Goal: Check status: Check status

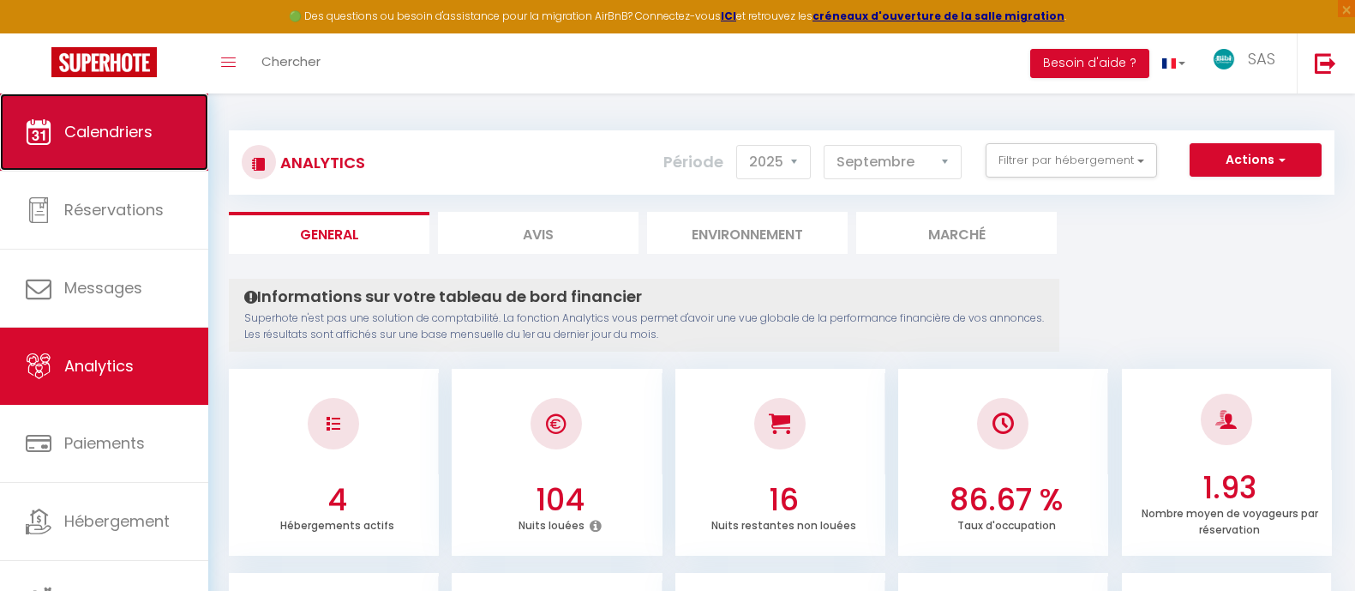
click at [147, 141] on span "Calendriers" at bounding box center [108, 131] width 88 height 21
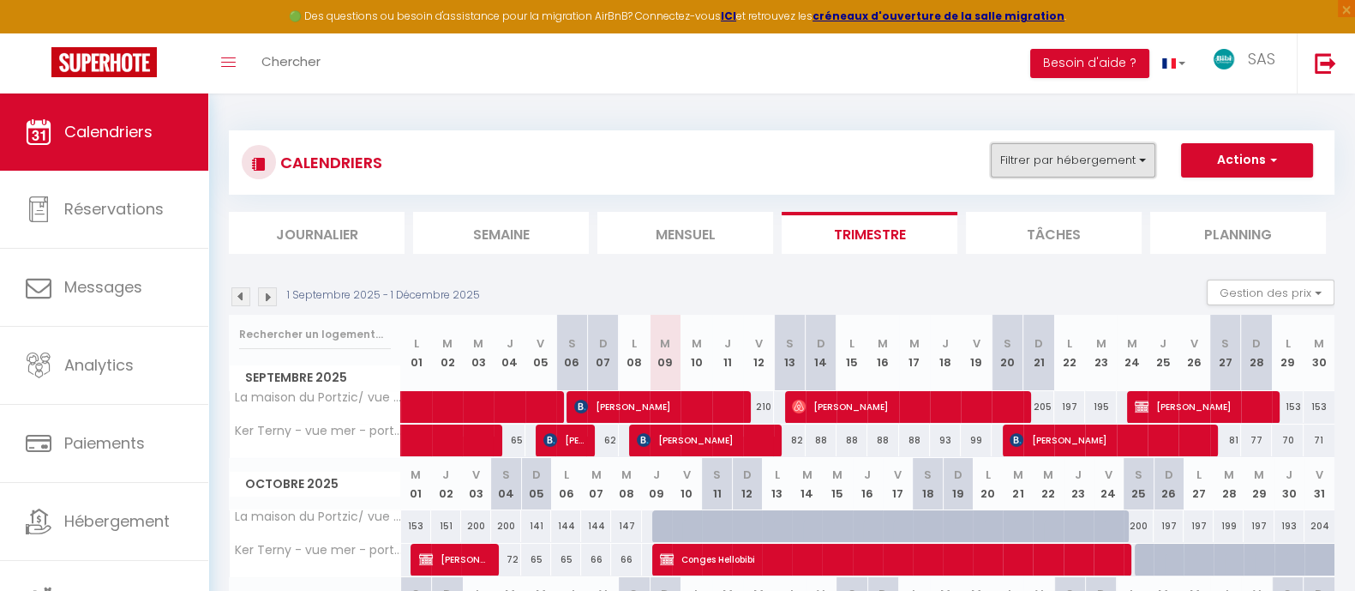
click at [1087, 156] on button "Filtrer par hébergement" at bounding box center [1073, 160] width 165 height 34
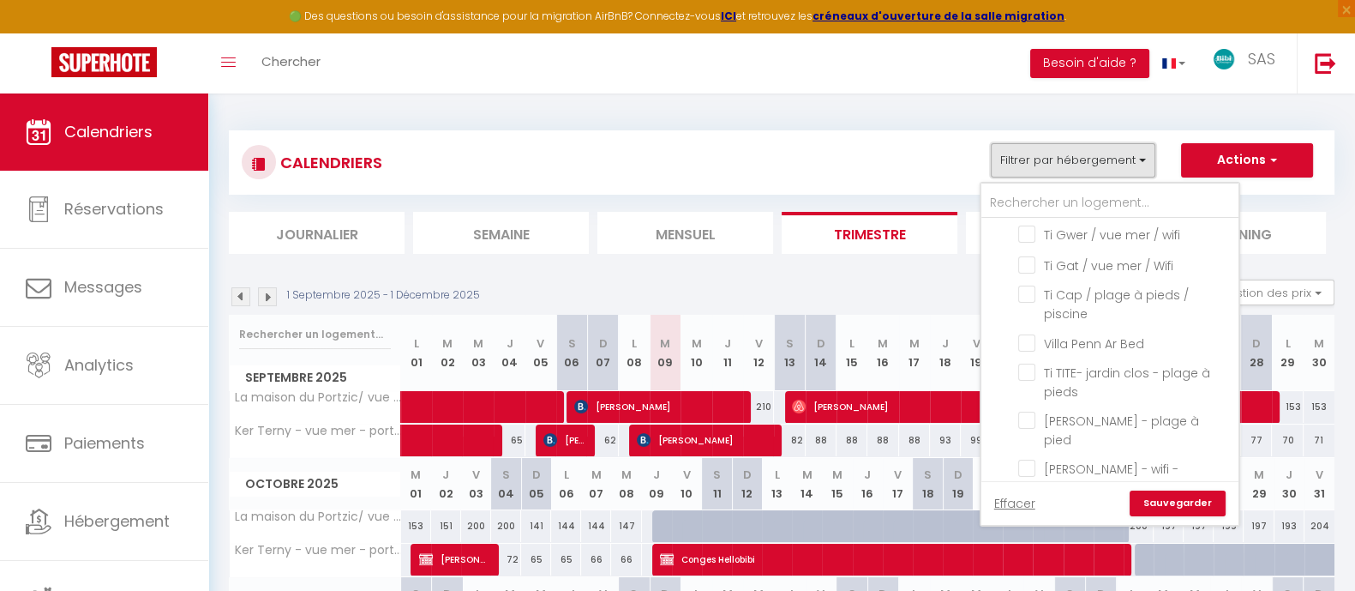
scroll to position [2145, 0]
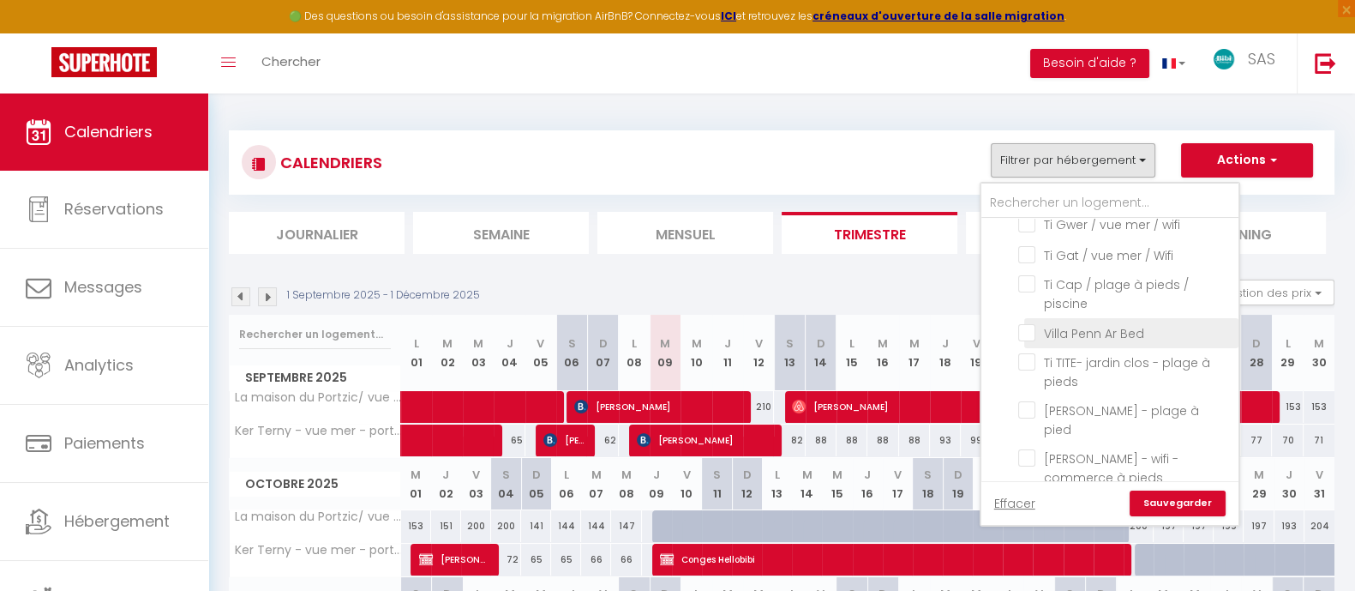
click at [1121, 336] on input "Villa Penn Ar Bed" at bounding box center [1125, 331] width 214 height 17
checkbox input "true"
checkbox input "false"
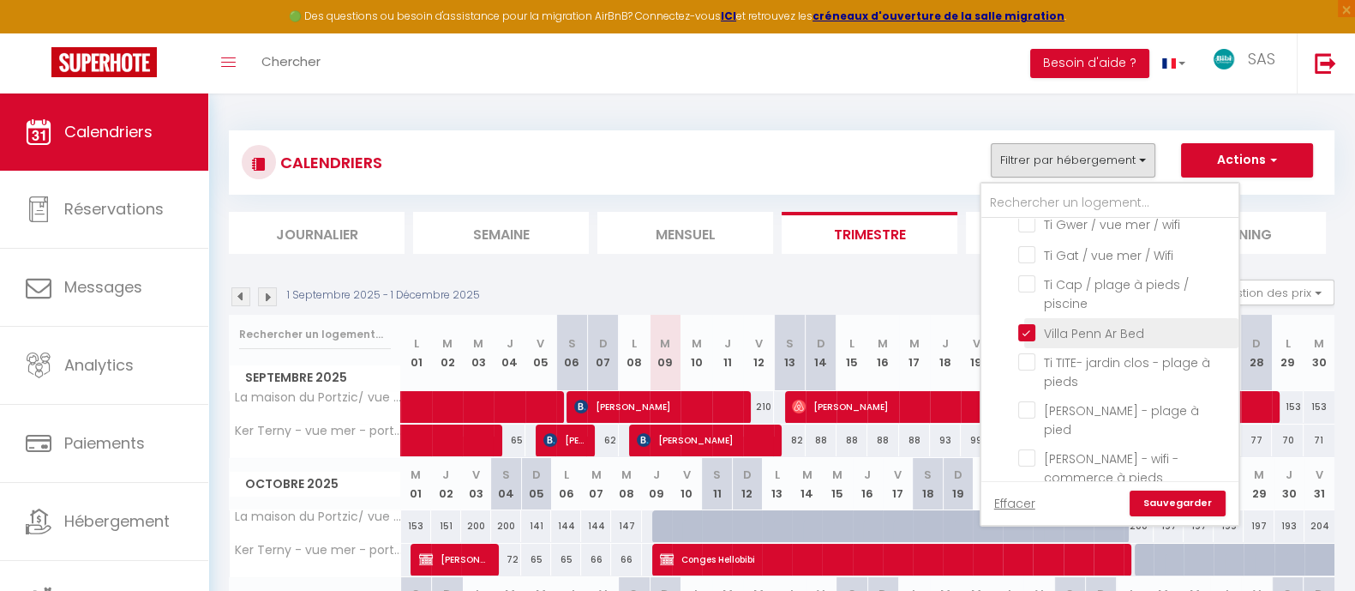
checkbox input "false"
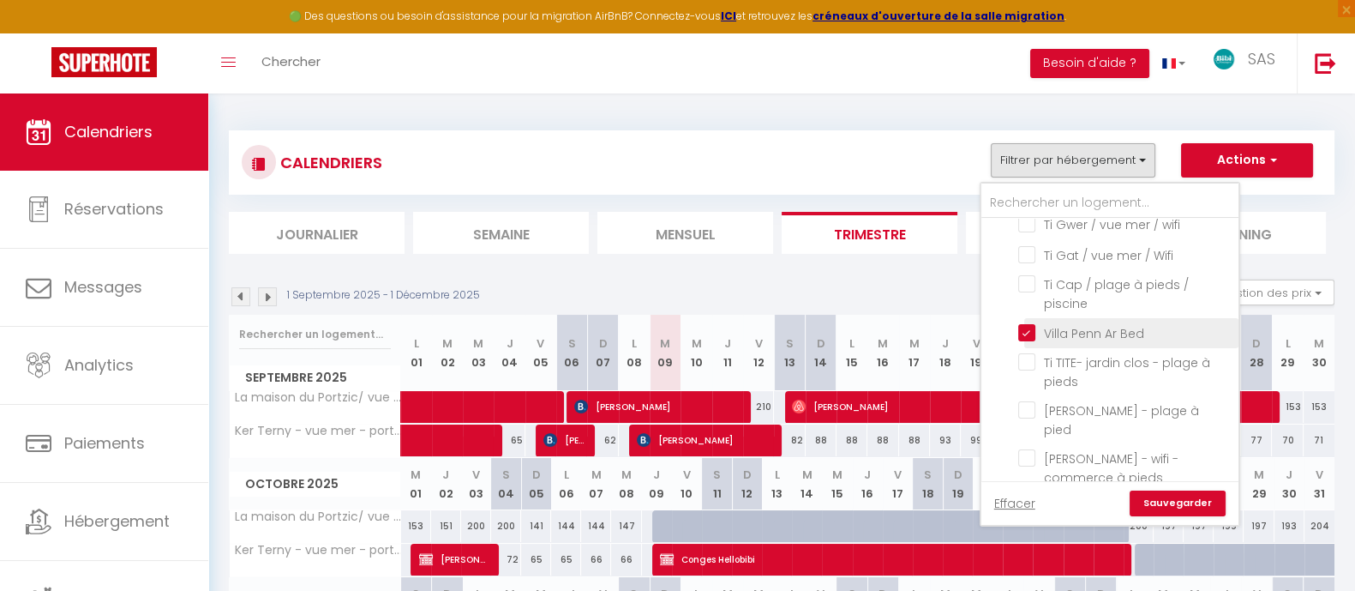
checkbox input "false"
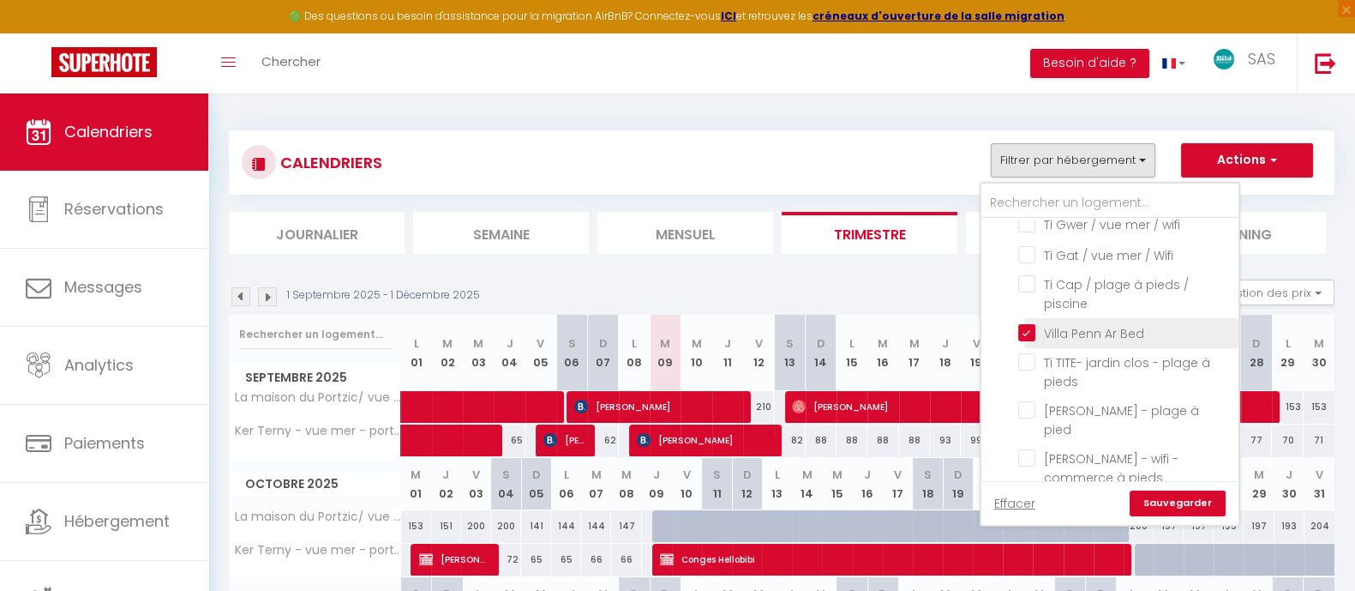
checkbox input "false"
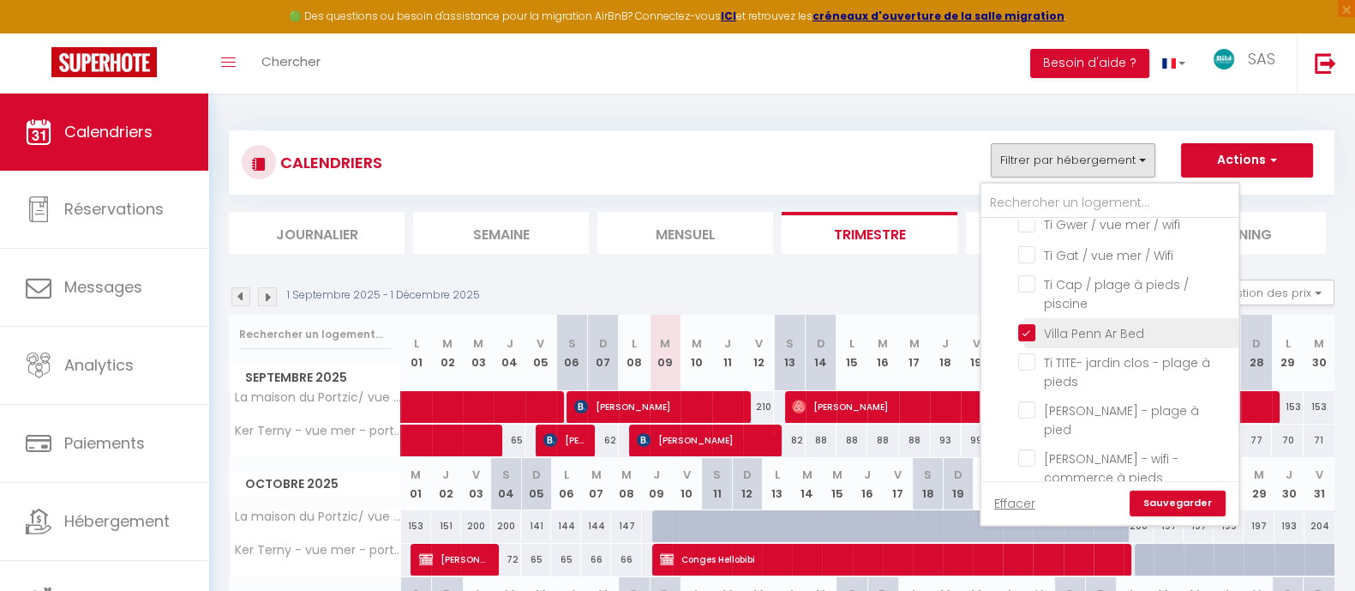
checkbox input "false"
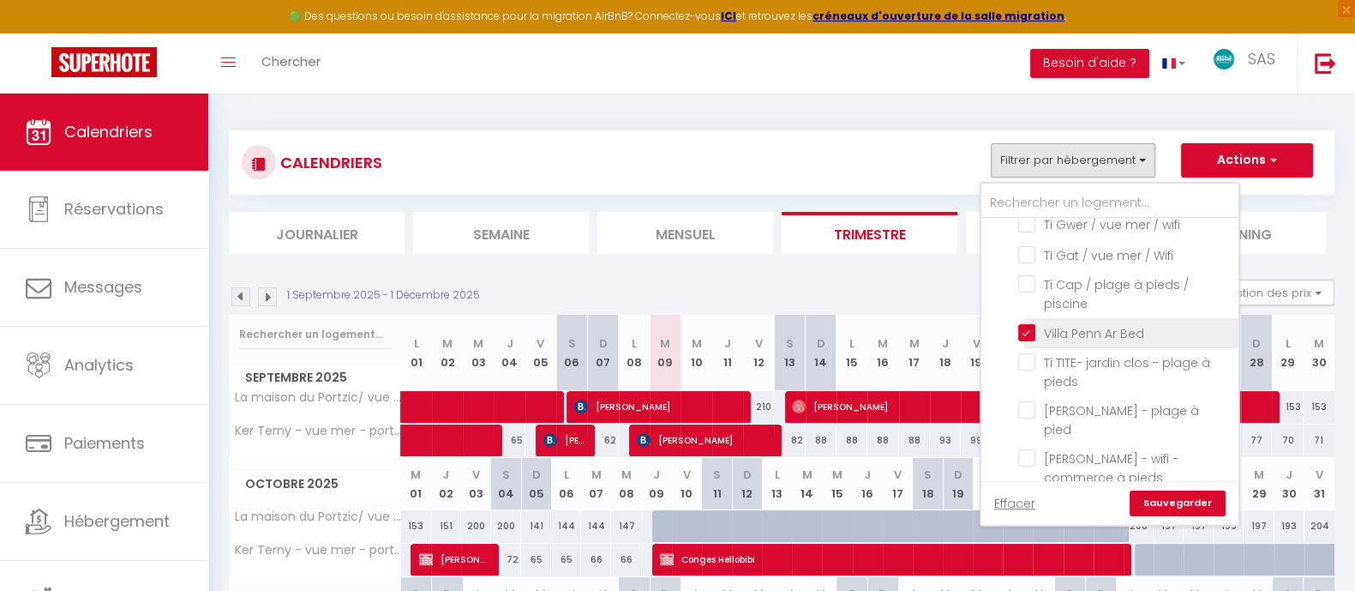
checkbox input "false"
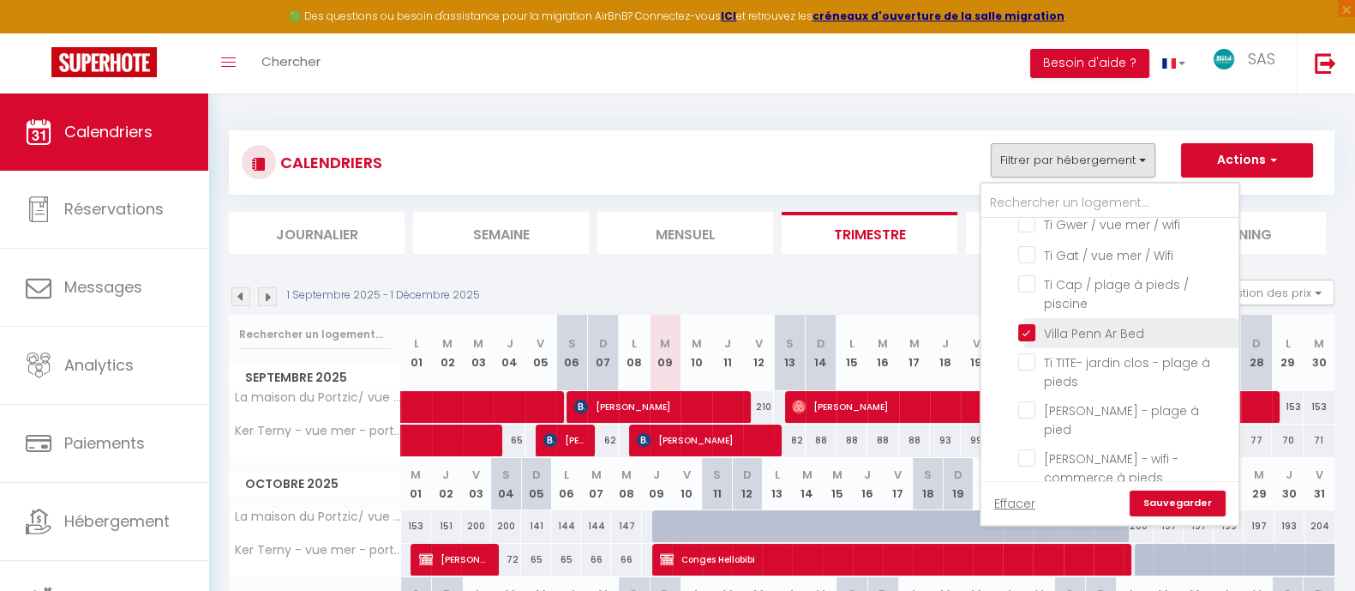
checkbox input "false"
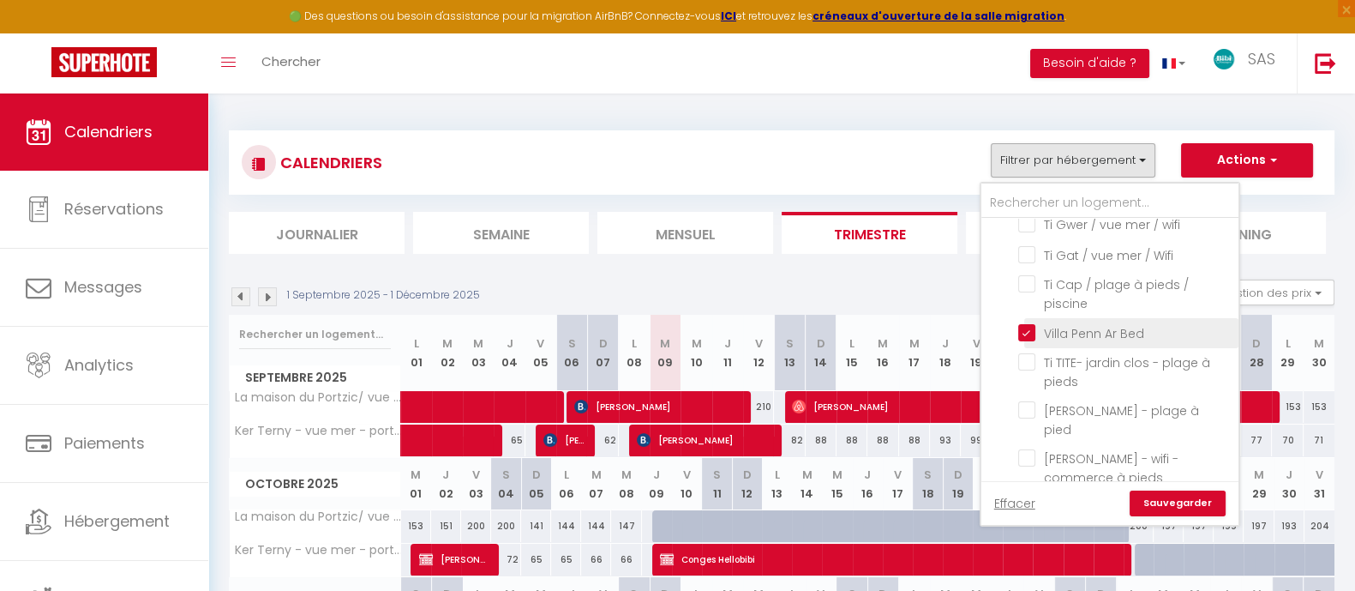
checkbox input "false"
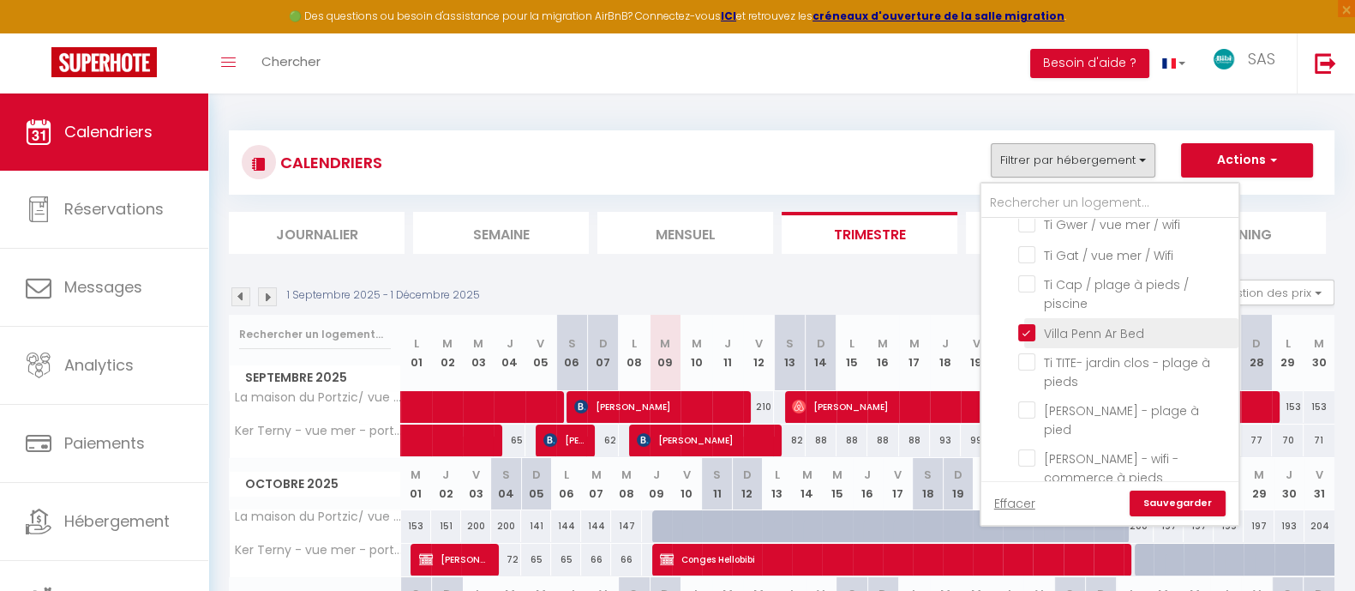
checkbox input "false"
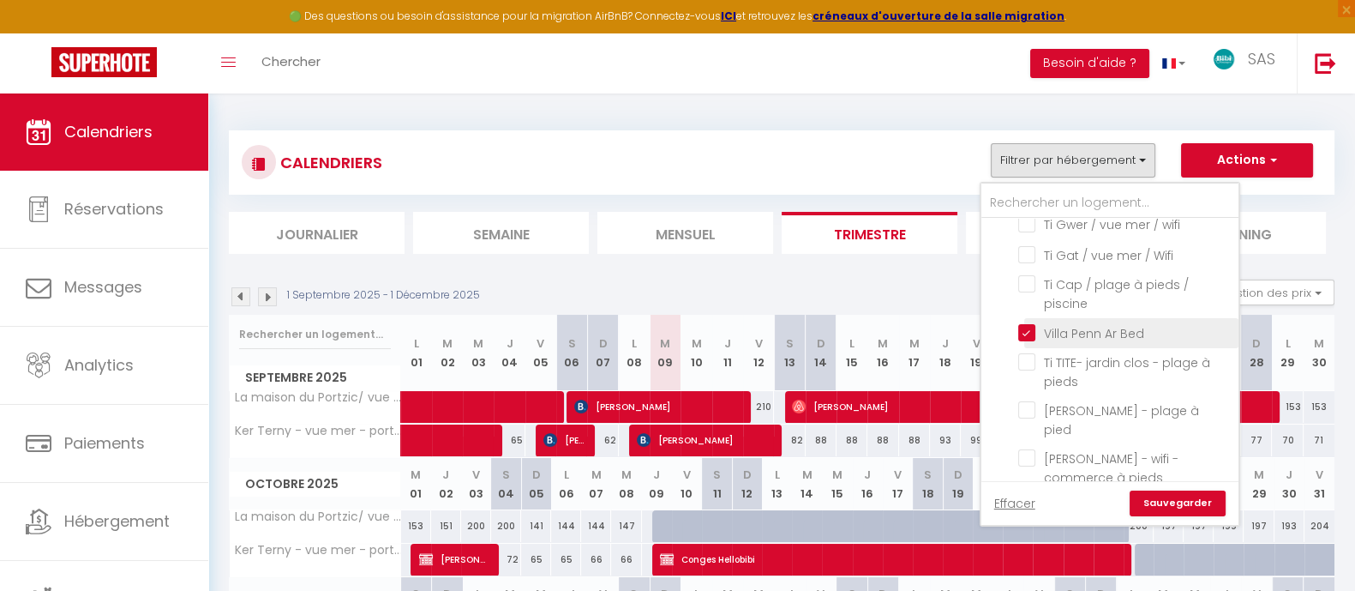
checkbox input "false"
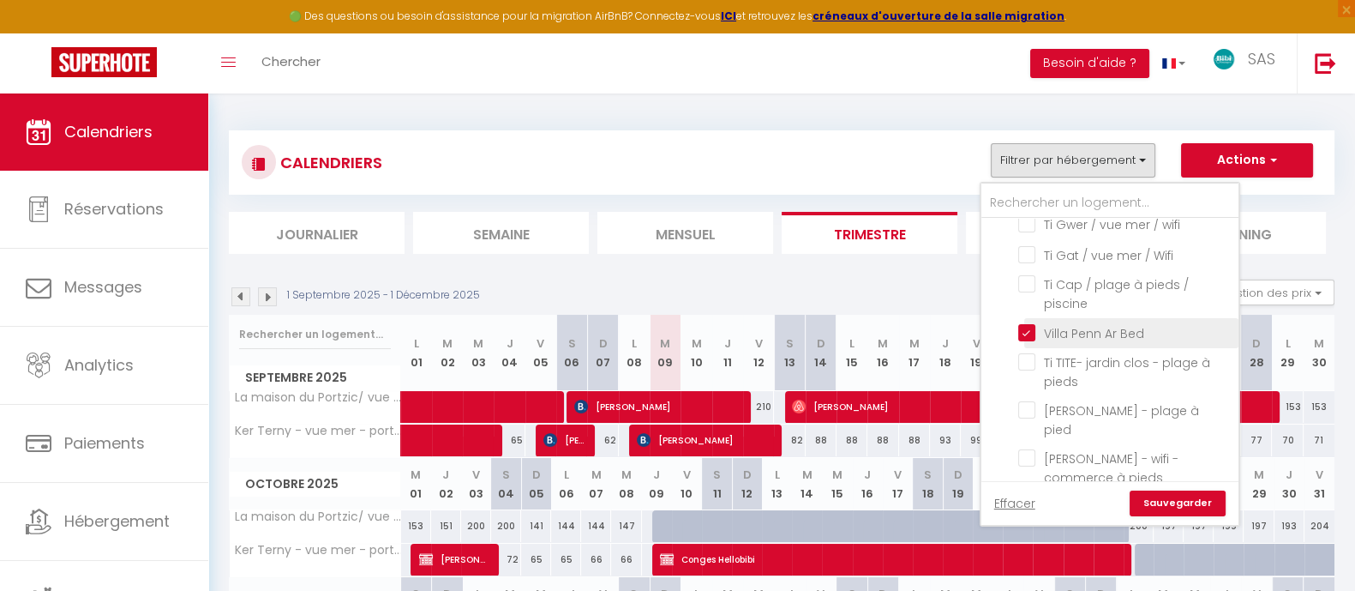
checkbox input "false"
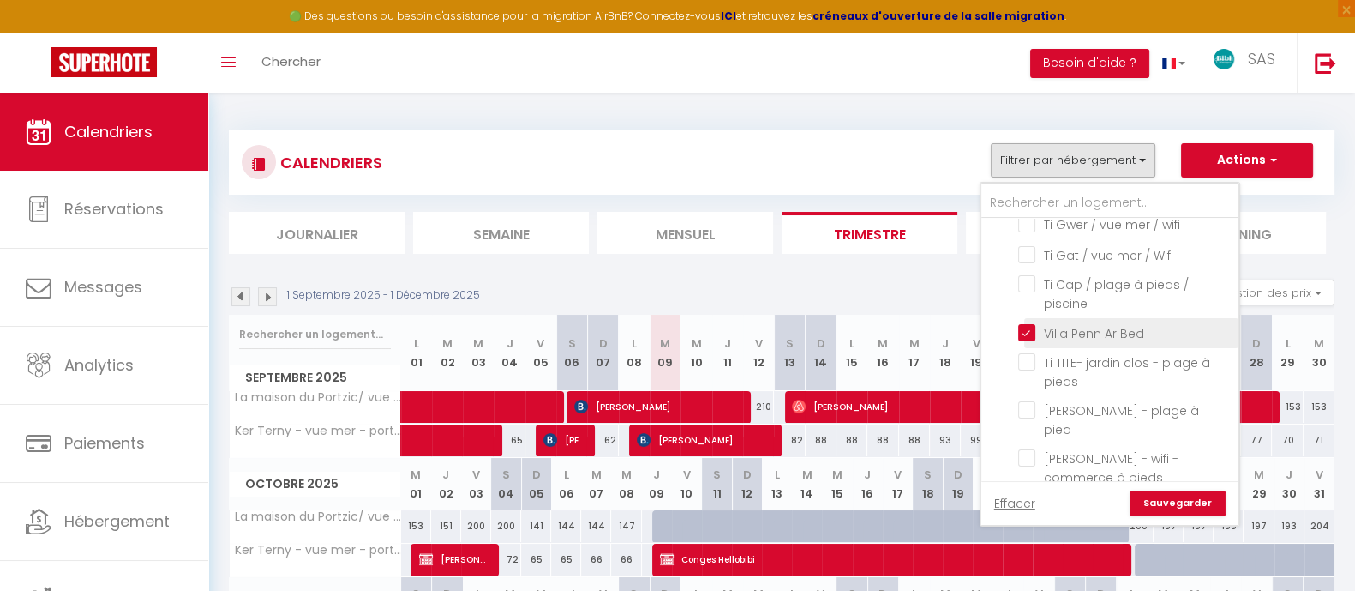
checkbox input "false"
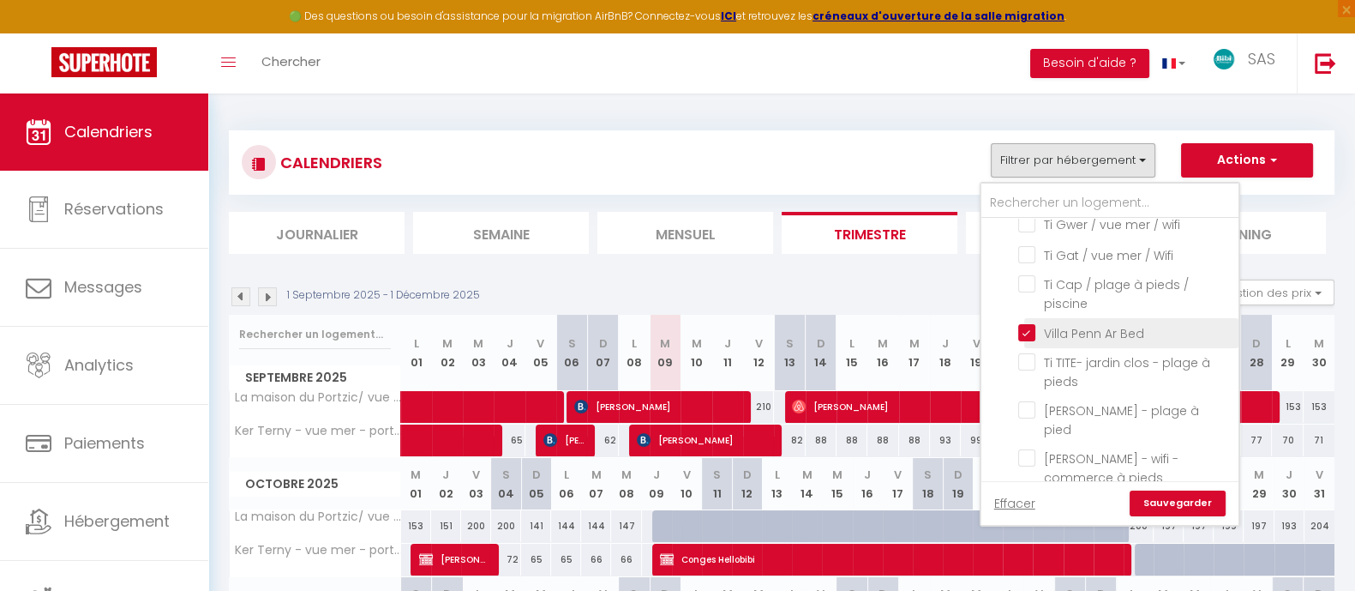
checkbox input "false"
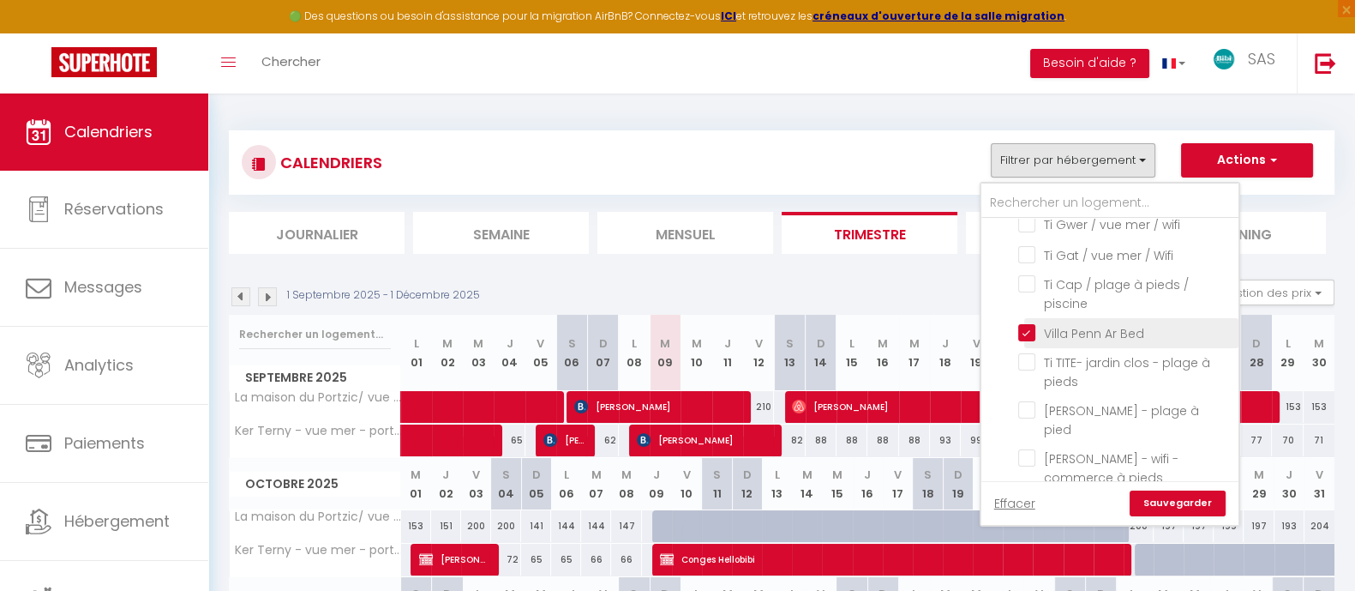
checkbox input "false"
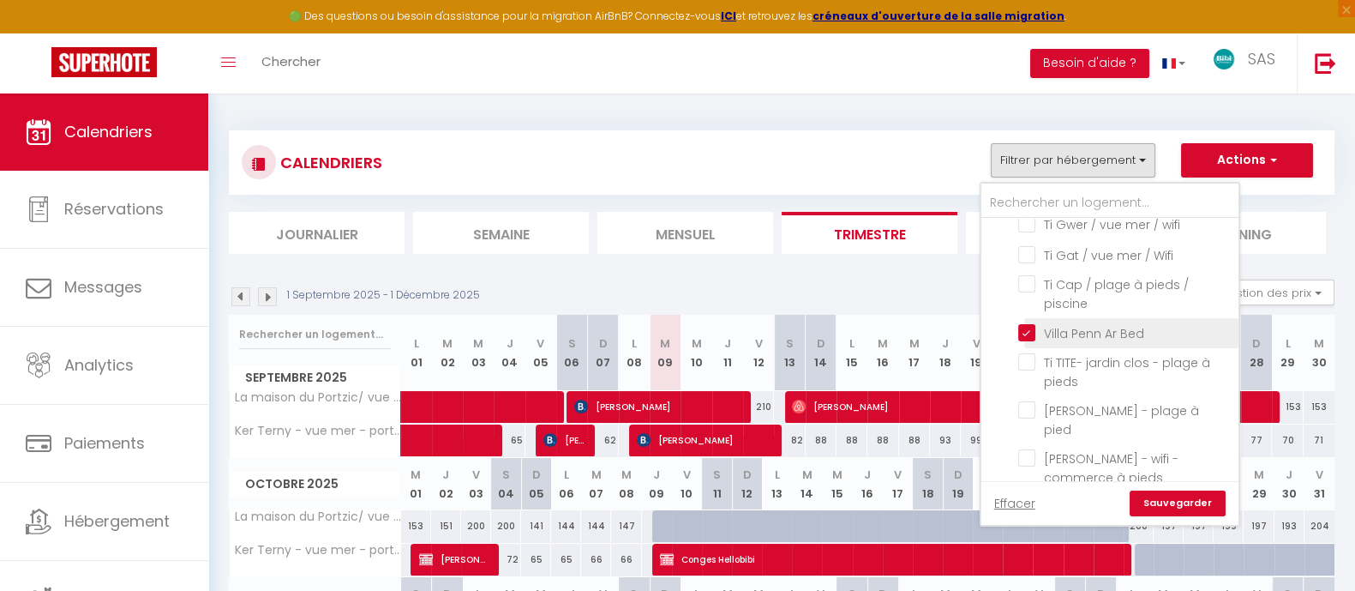
checkbox input "false"
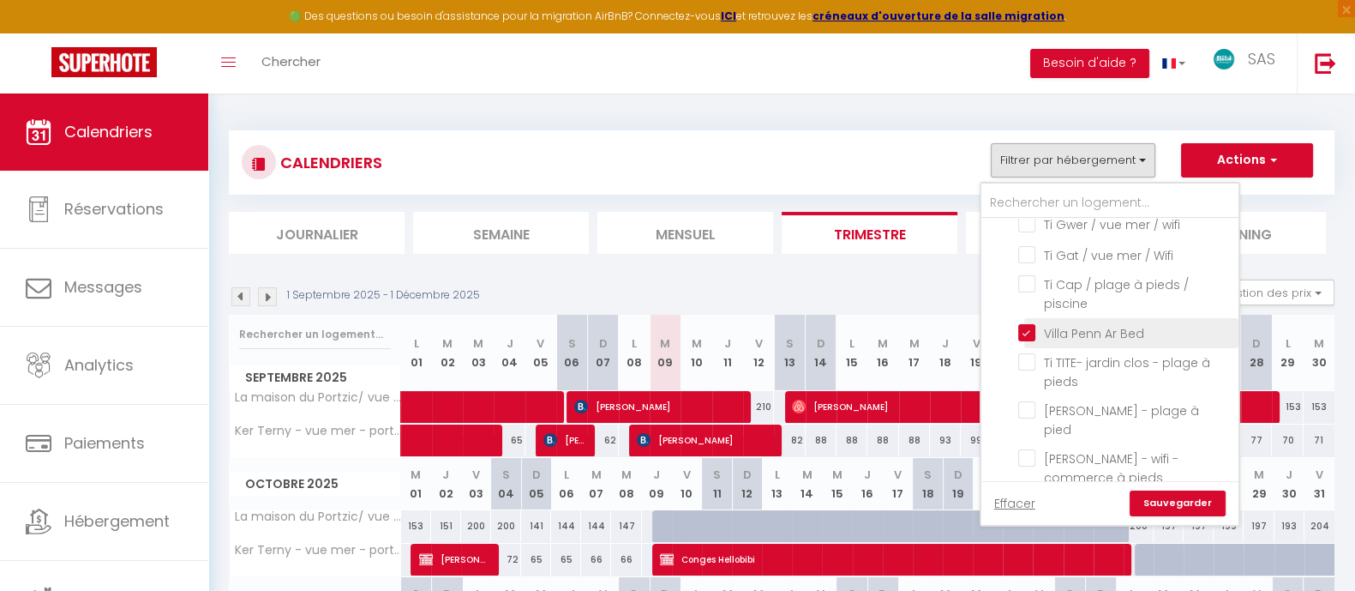
checkbox input "false"
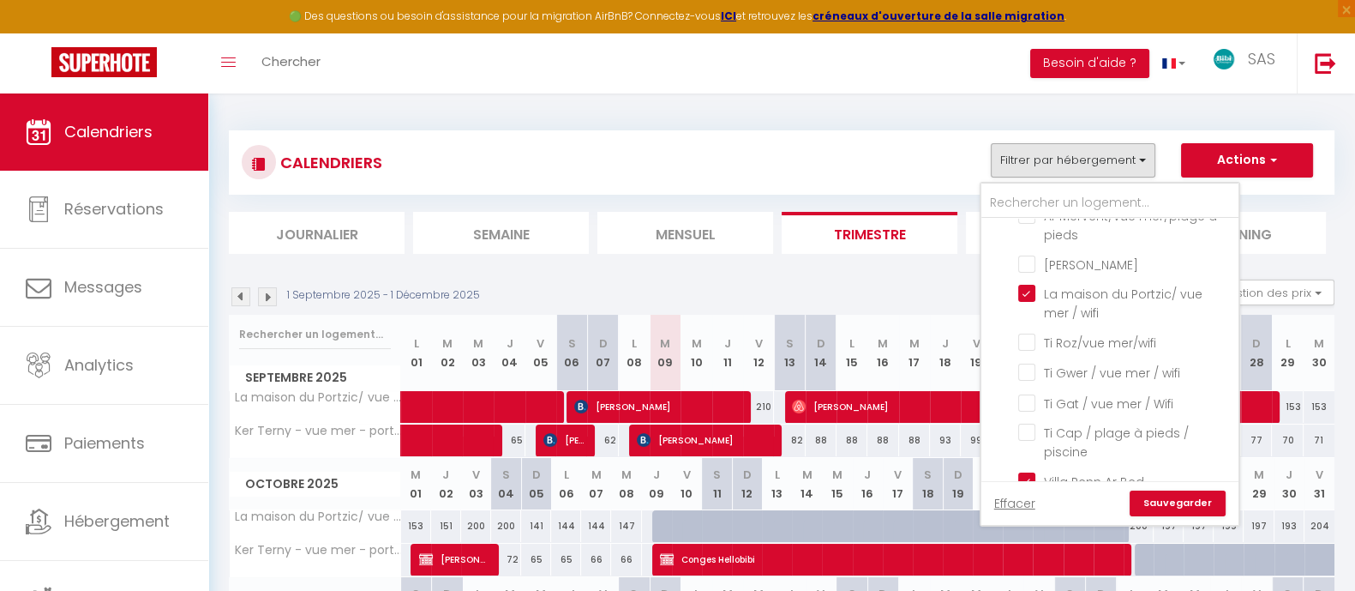
scroll to position [1976, 0]
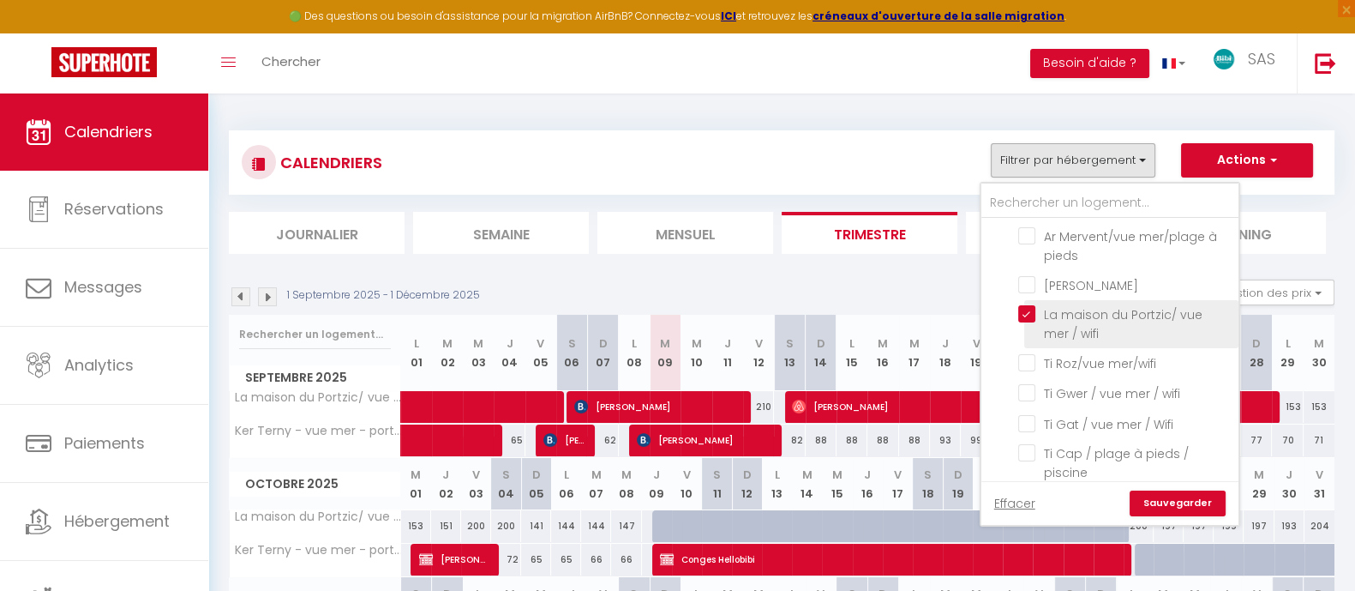
click at [1131, 334] on label "La maison du Portzic/ vue mer / wifi" at bounding box center [1131, 324] width 192 height 38
click at [1131, 322] on input "La maison du Portzic/ vue mer / wifi" at bounding box center [1125, 313] width 214 height 17
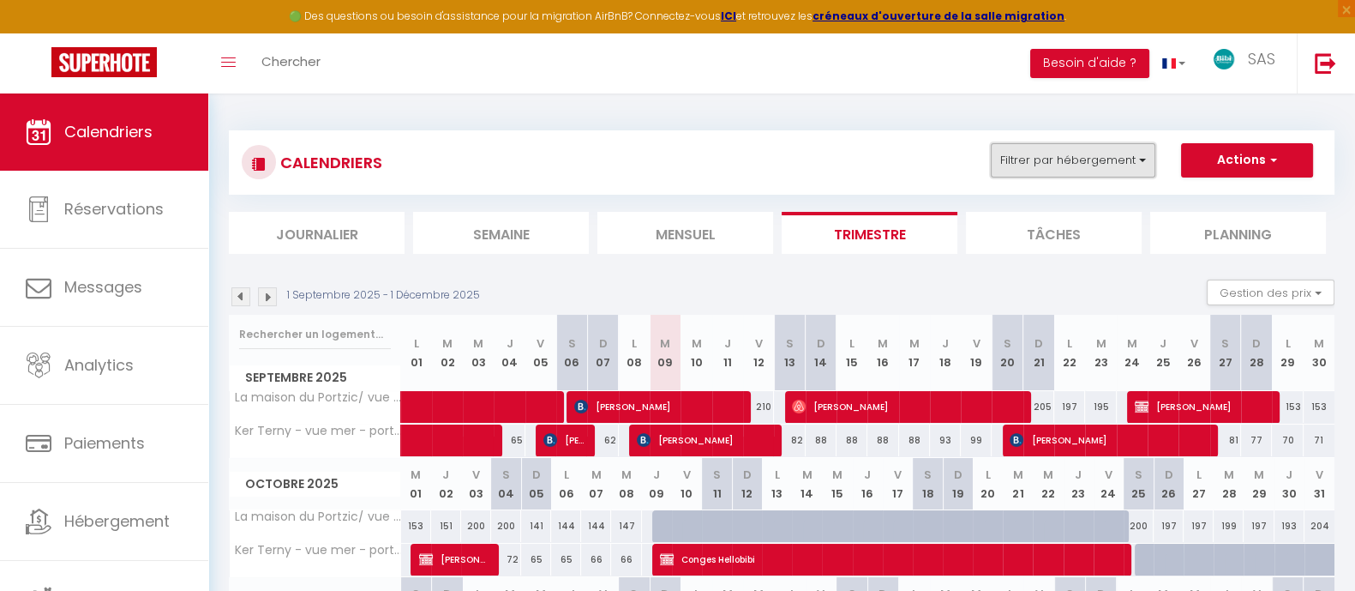
click at [1104, 160] on button "Filtrer par hébergement" at bounding box center [1073, 160] width 165 height 34
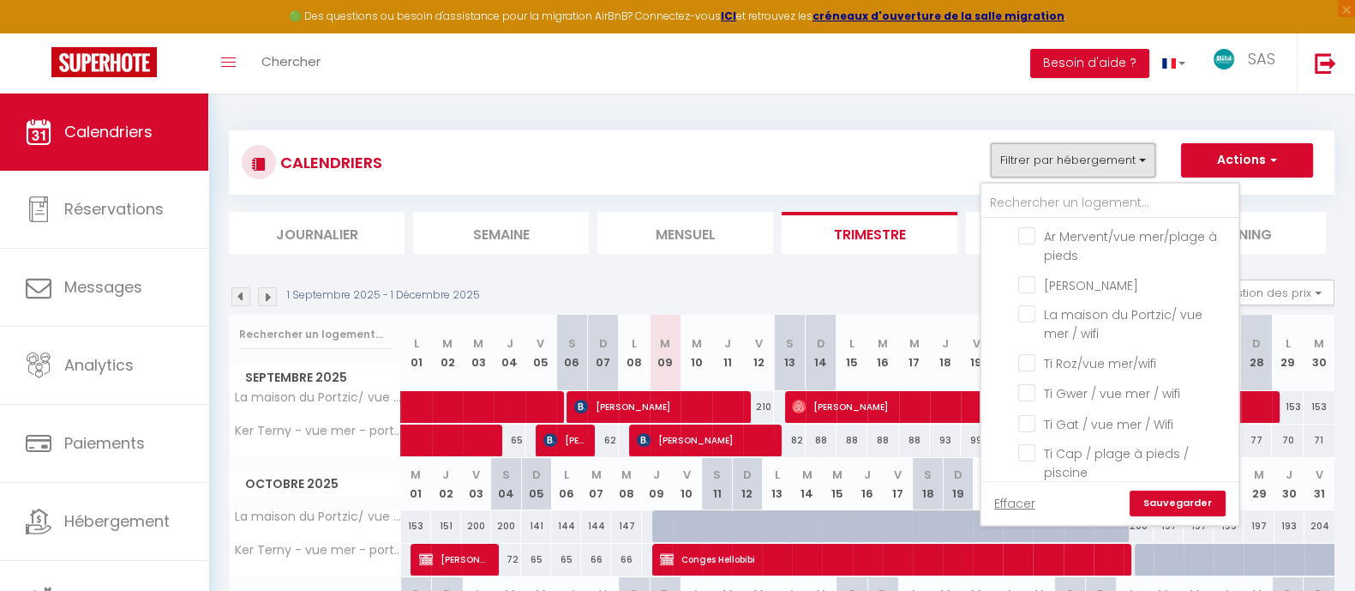
scroll to position [2102, 0]
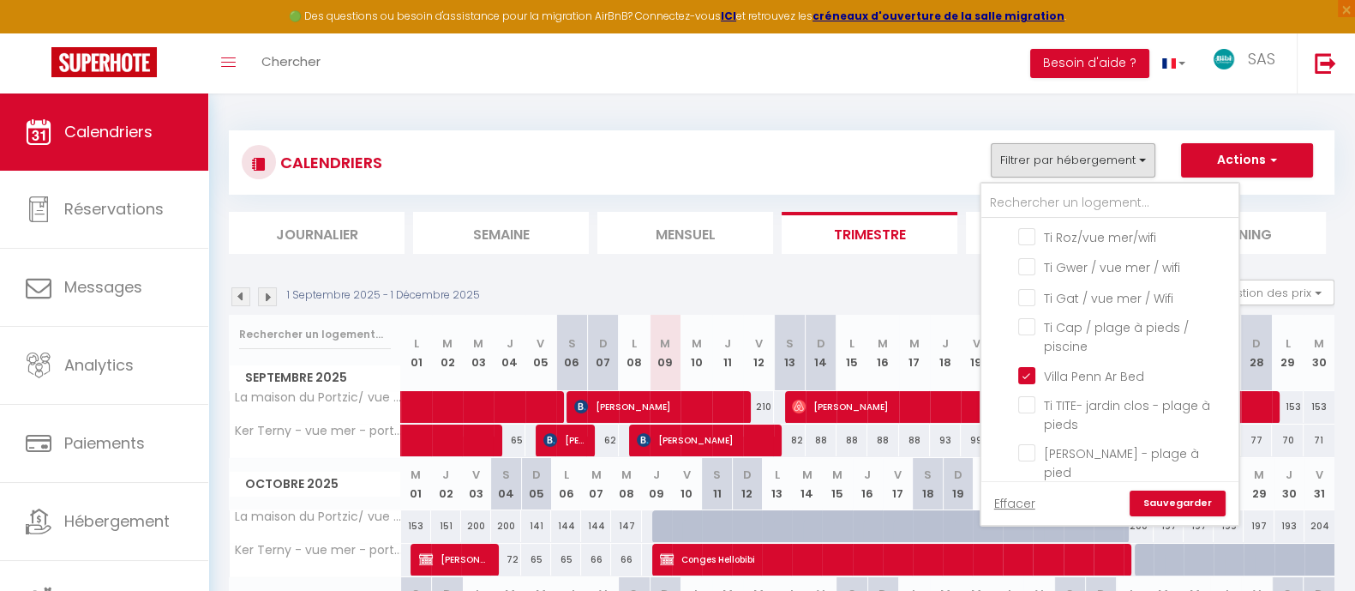
click at [1202, 507] on link "Sauvegarder" at bounding box center [1178, 503] width 96 height 26
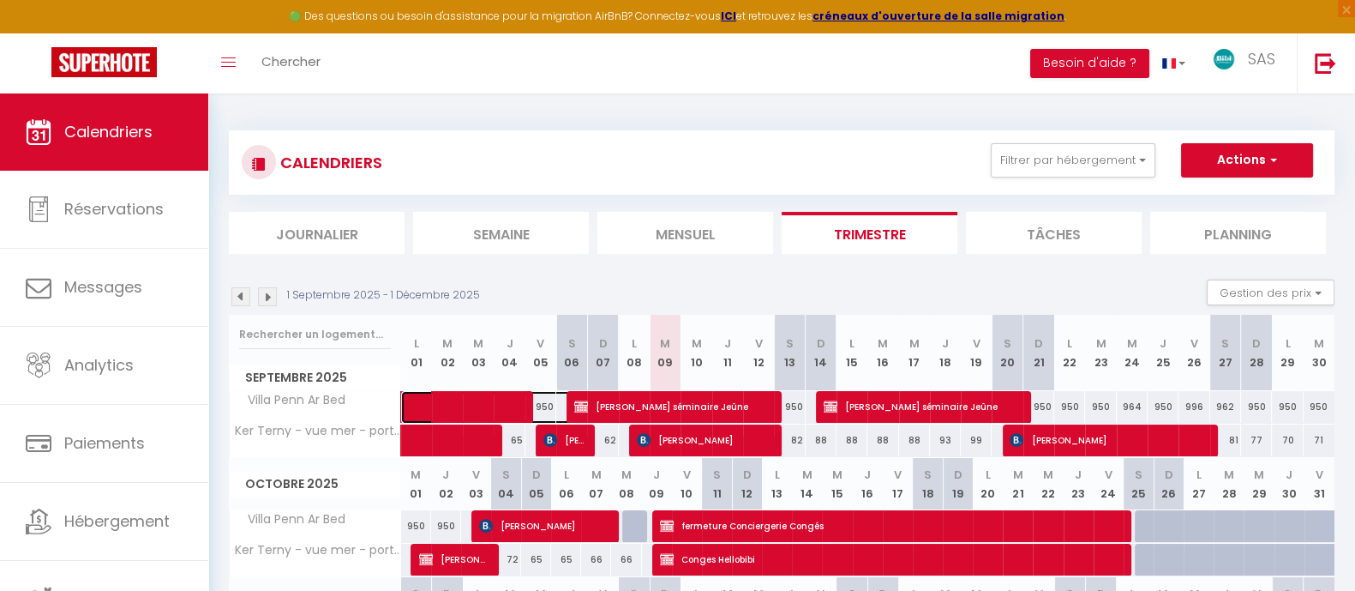
drag, startPoint x: 506, startPoint y: 409, endPoint x: 525, endPoint y: 405, distance: 19.2
click at [506, 409] on span at bounding box center [498, 407] width 158 height 33
select select "OK"
select select "KO"
select select "0"
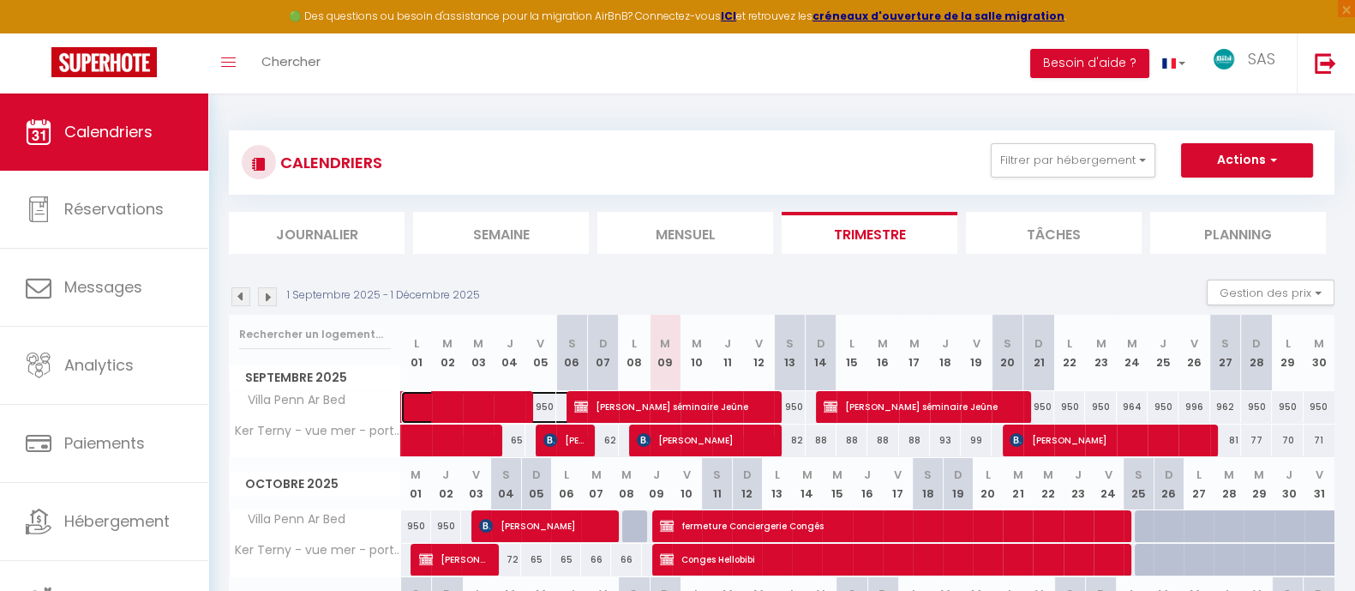
select select "0"
select select "1"
select select
